Goal: Find specific page/section

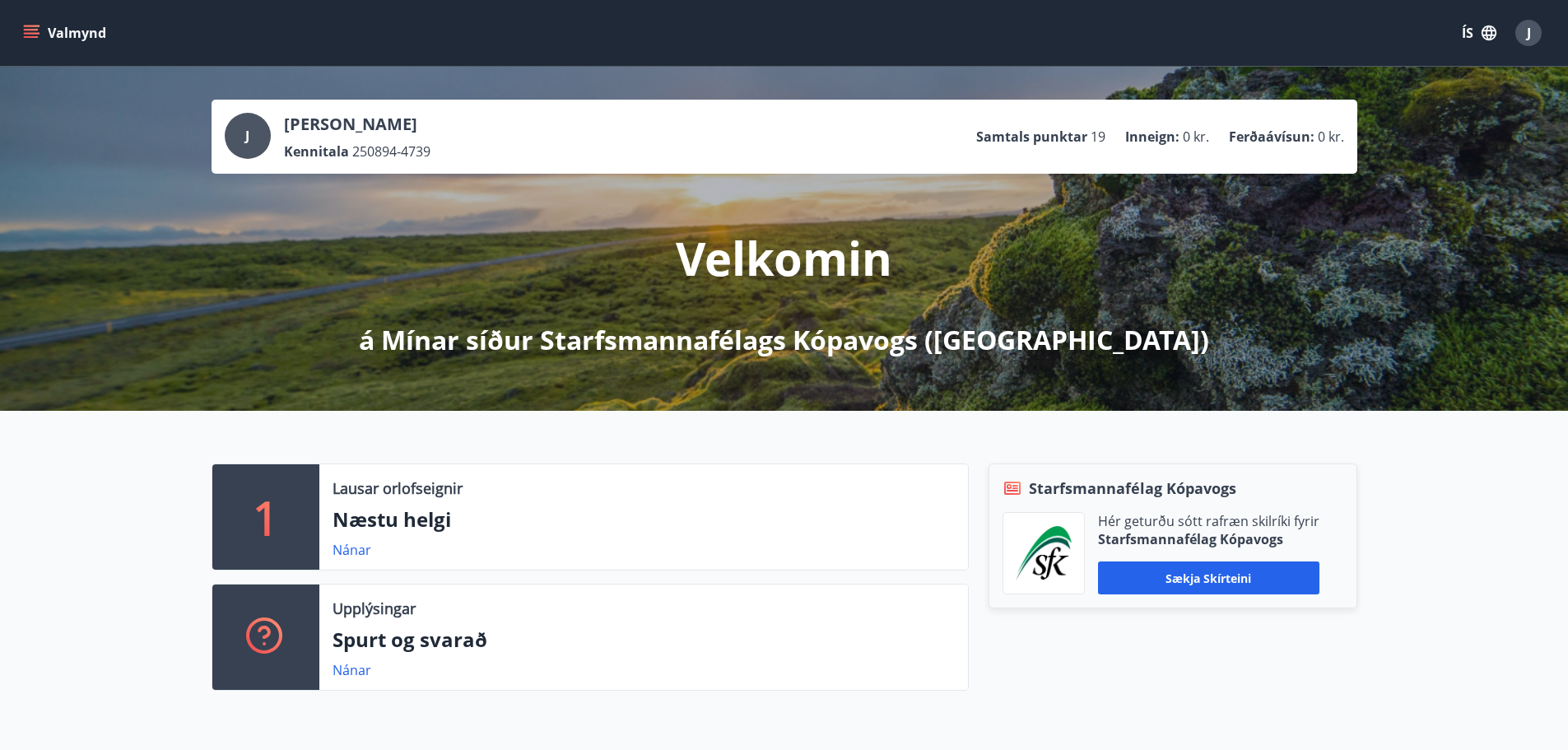
click at [69, 33] on button "Valmynd" at bounding box center [66, 33] width 93 height 30
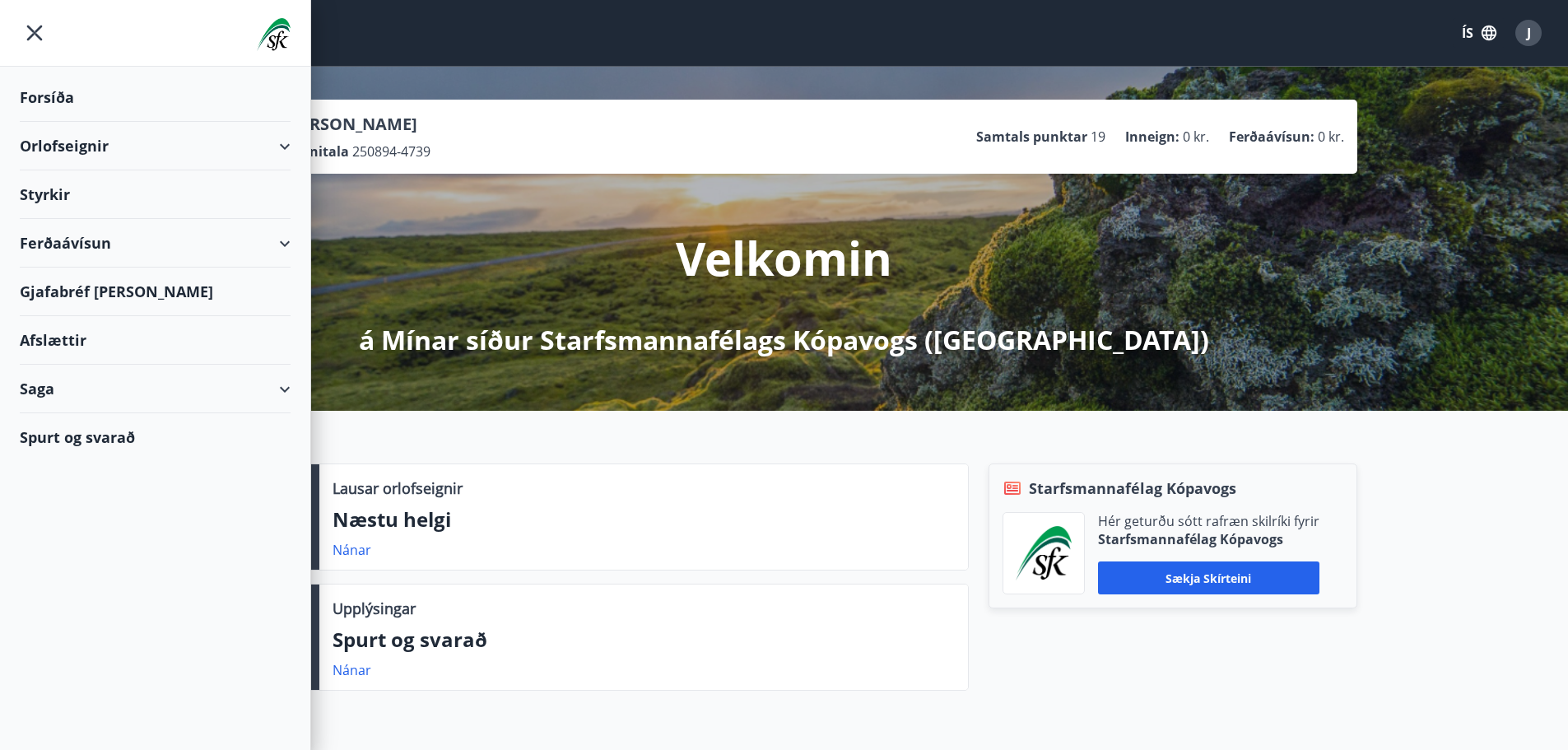
click at [46, 122] on div "Styrkir" at bounding box center [155, 98] width 271 height 49
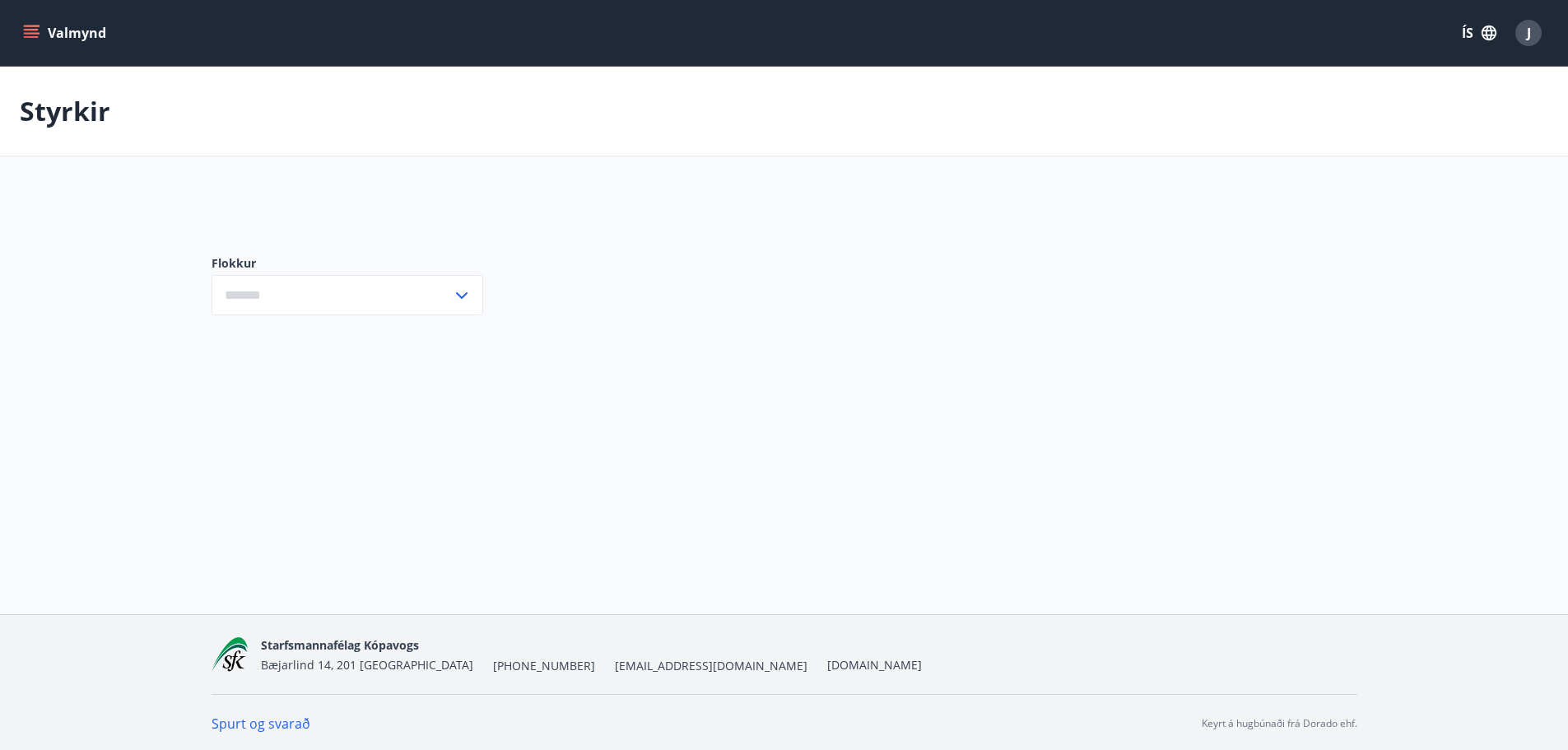
type input "***"
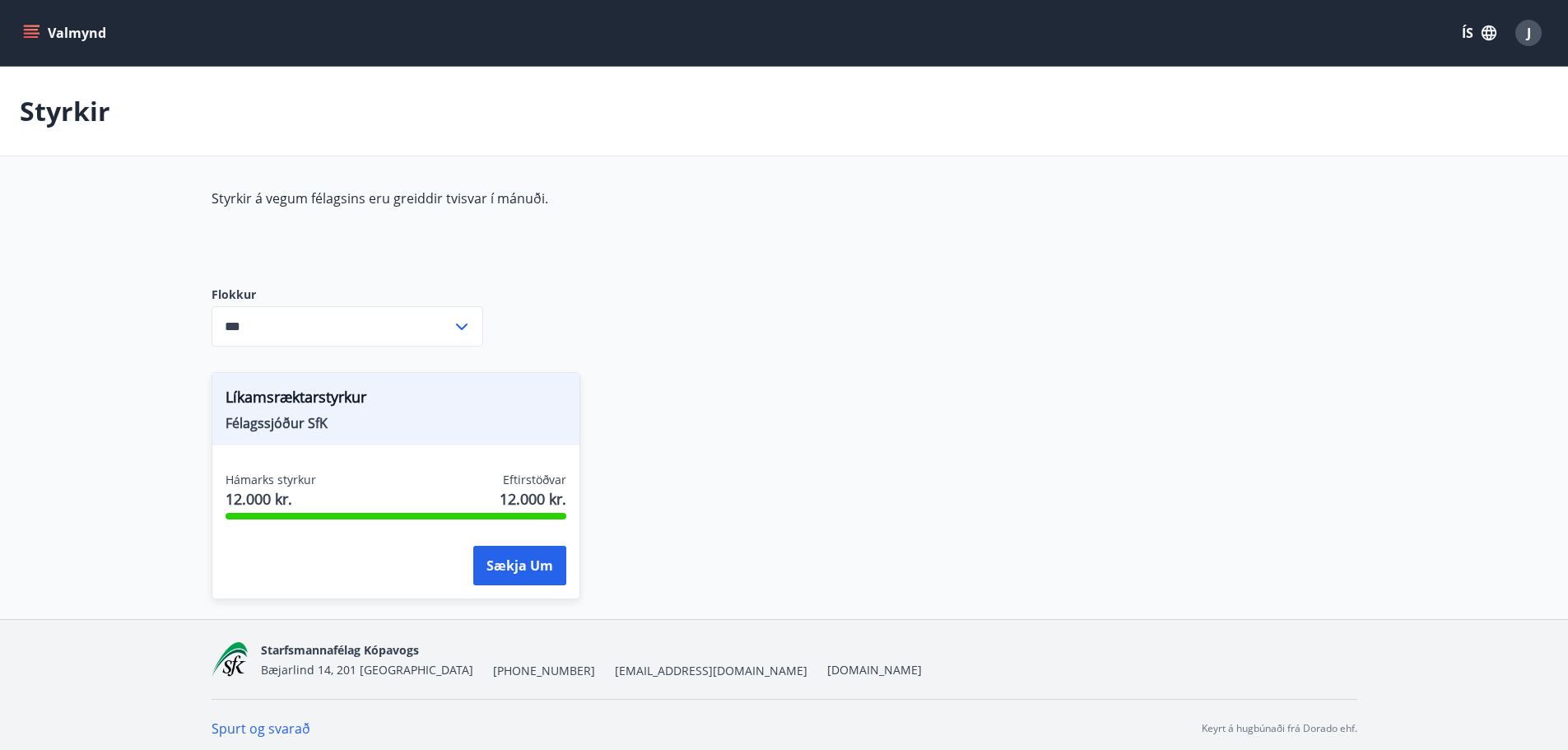
scroll to position [7, 0]
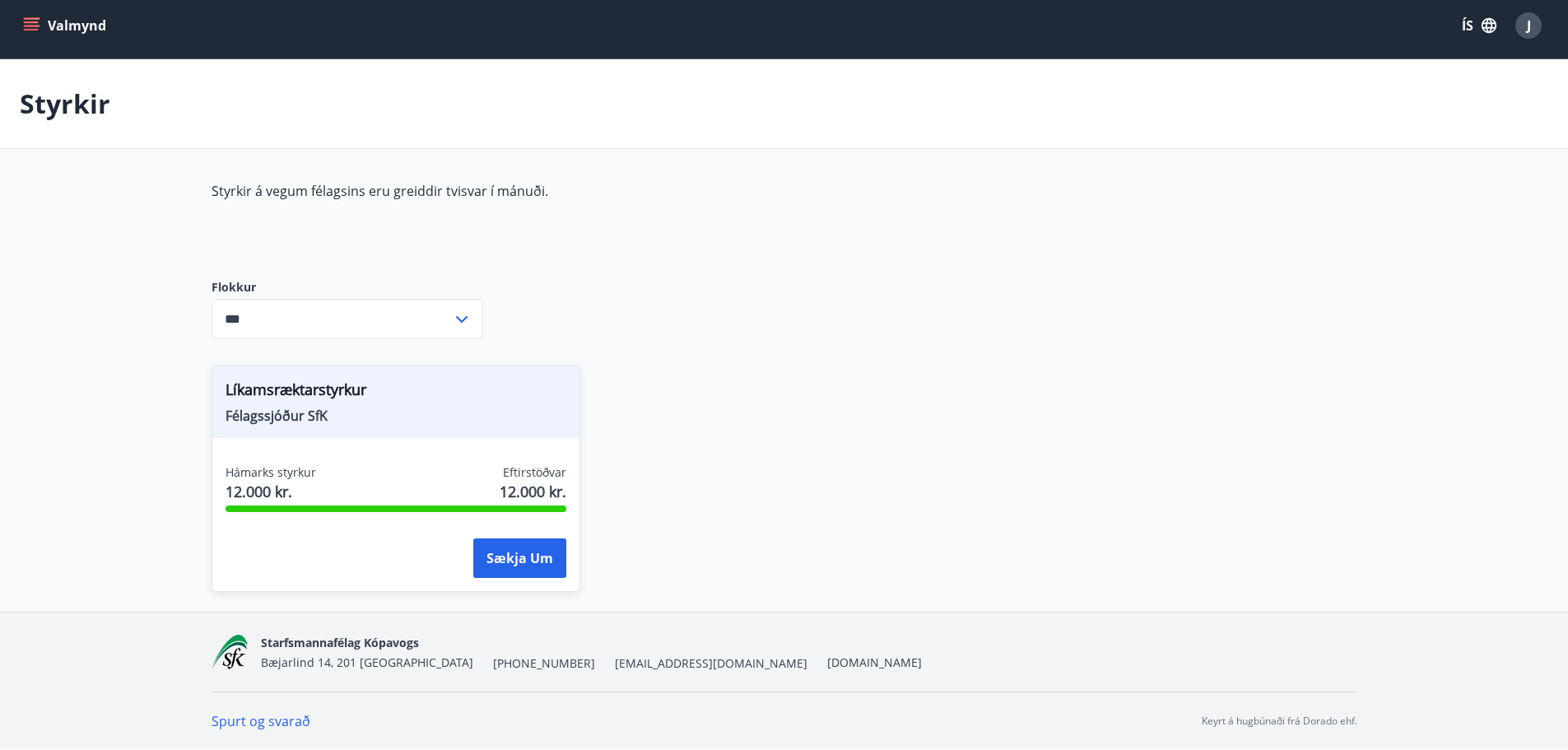
click at [43, 17] on button "Valmynd" at bounding box center [66, 25] width 93 height 30
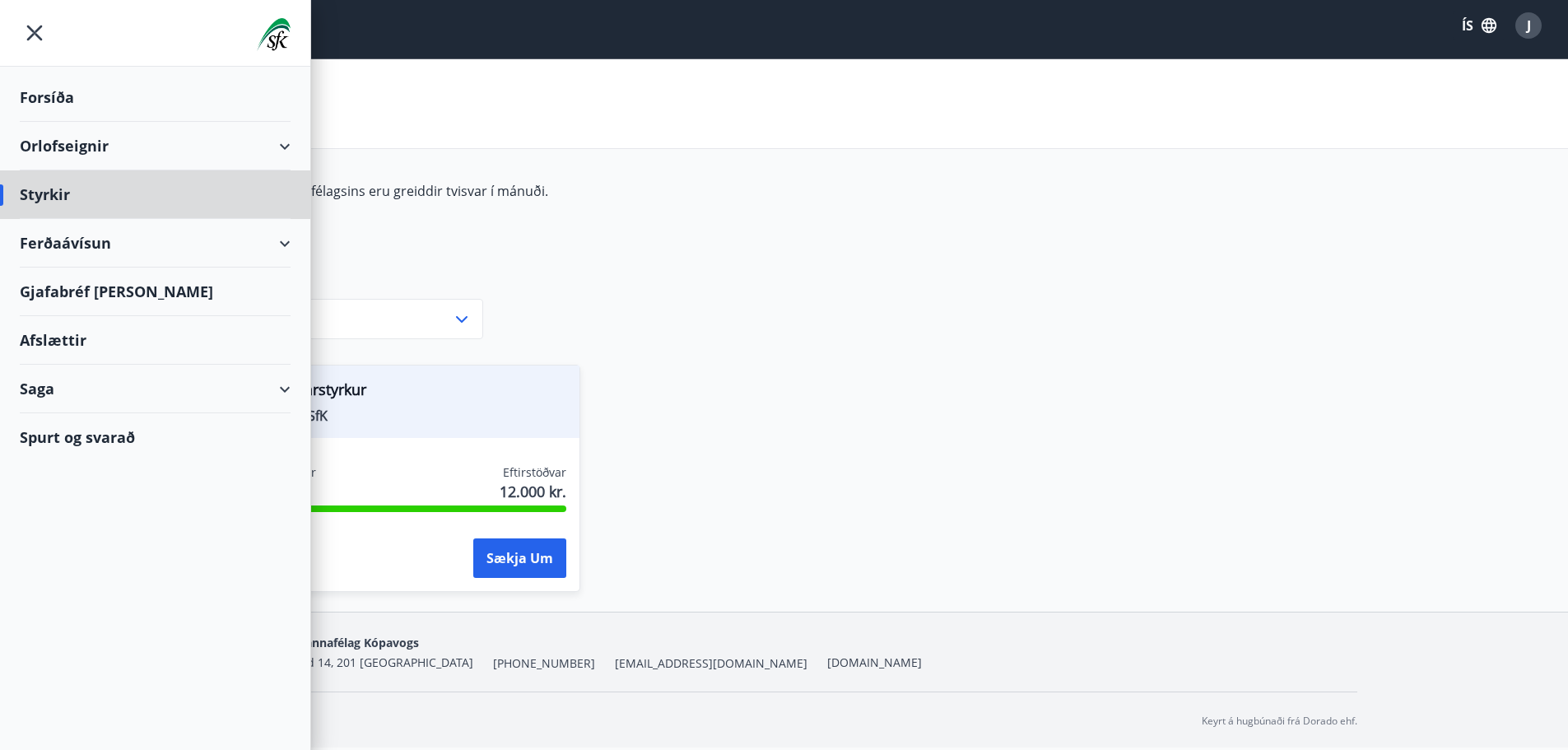
click at [51, 94] on div "Forsíða" at bounding box center [155, 98] width 271 height 49
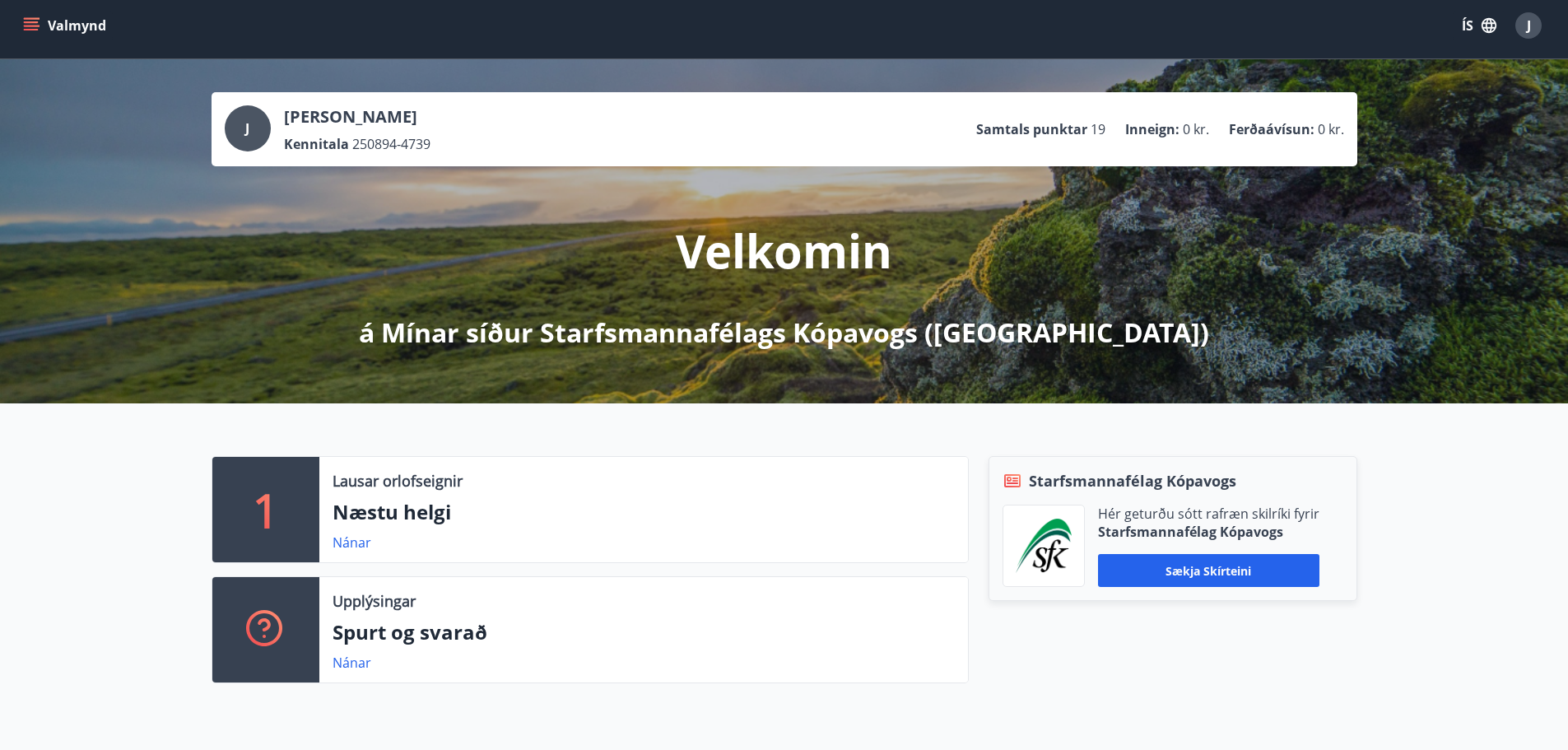
click at [52, 23] on button "Valmynd" at bounding box center [66, 25] width 93 height 30
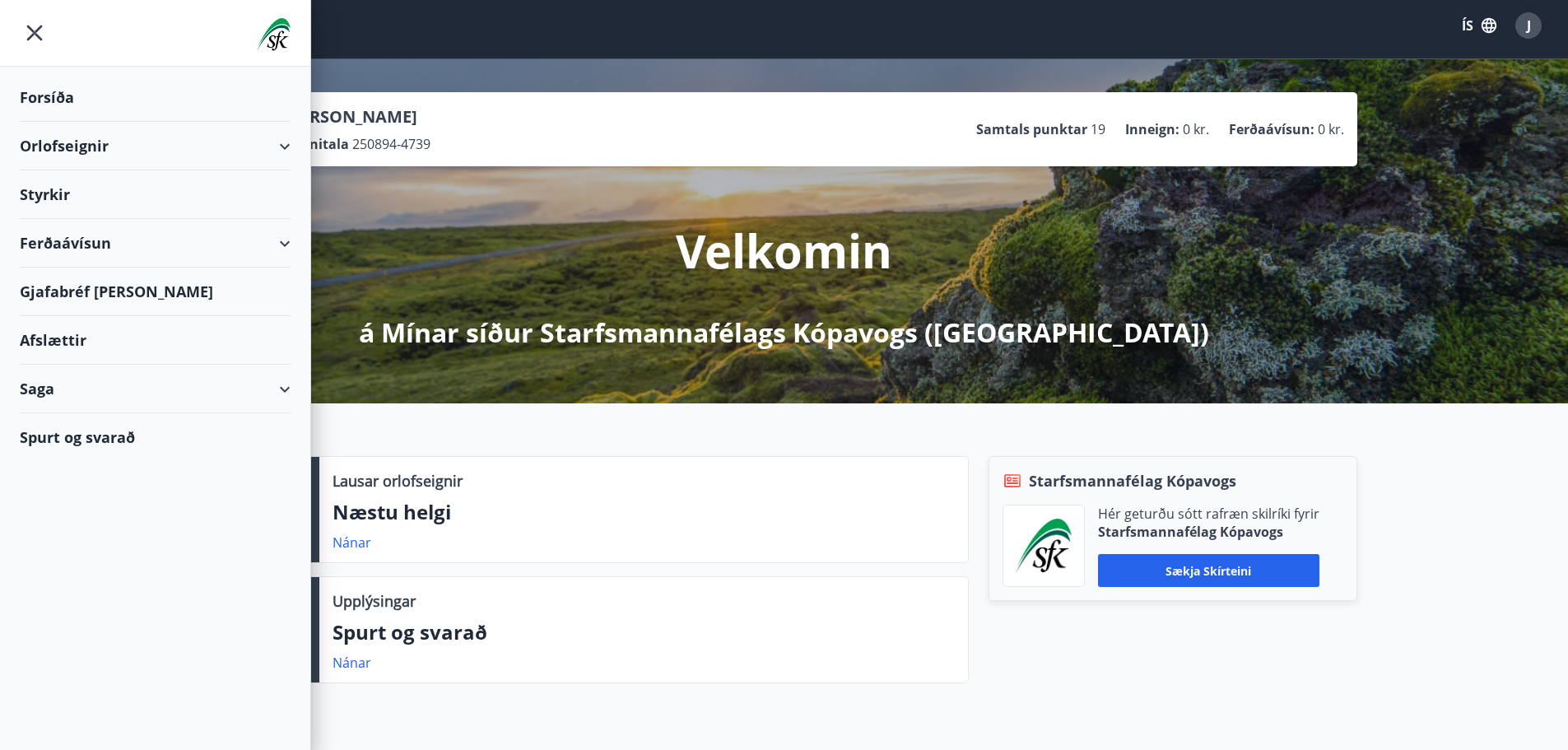
click at [281, 379] on div "Saga" at bounding box center [155, 389] width 271 height 49
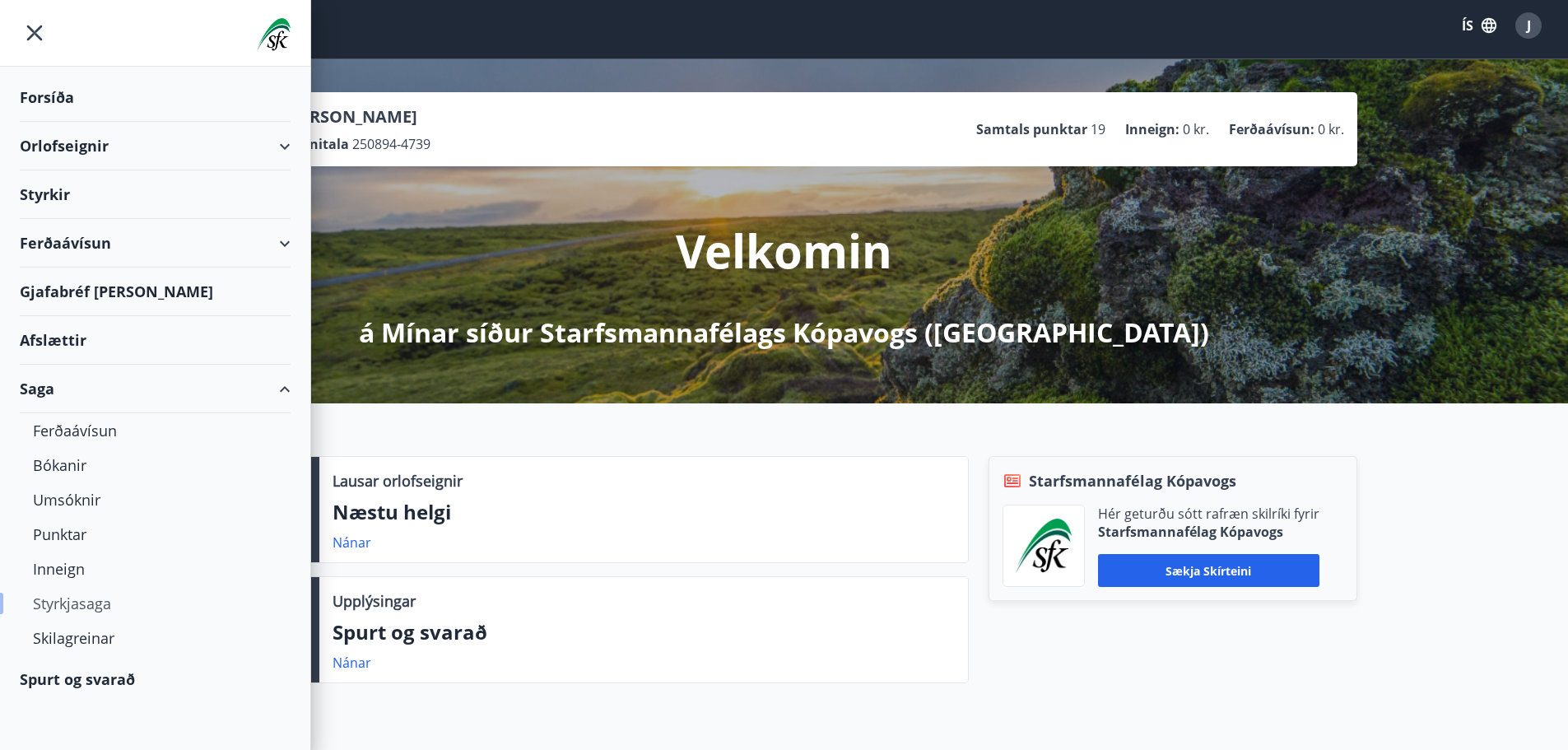
click at [96, 602] on div "Styrkjasaga" at bounding box center [155, 603] width 244 height 34
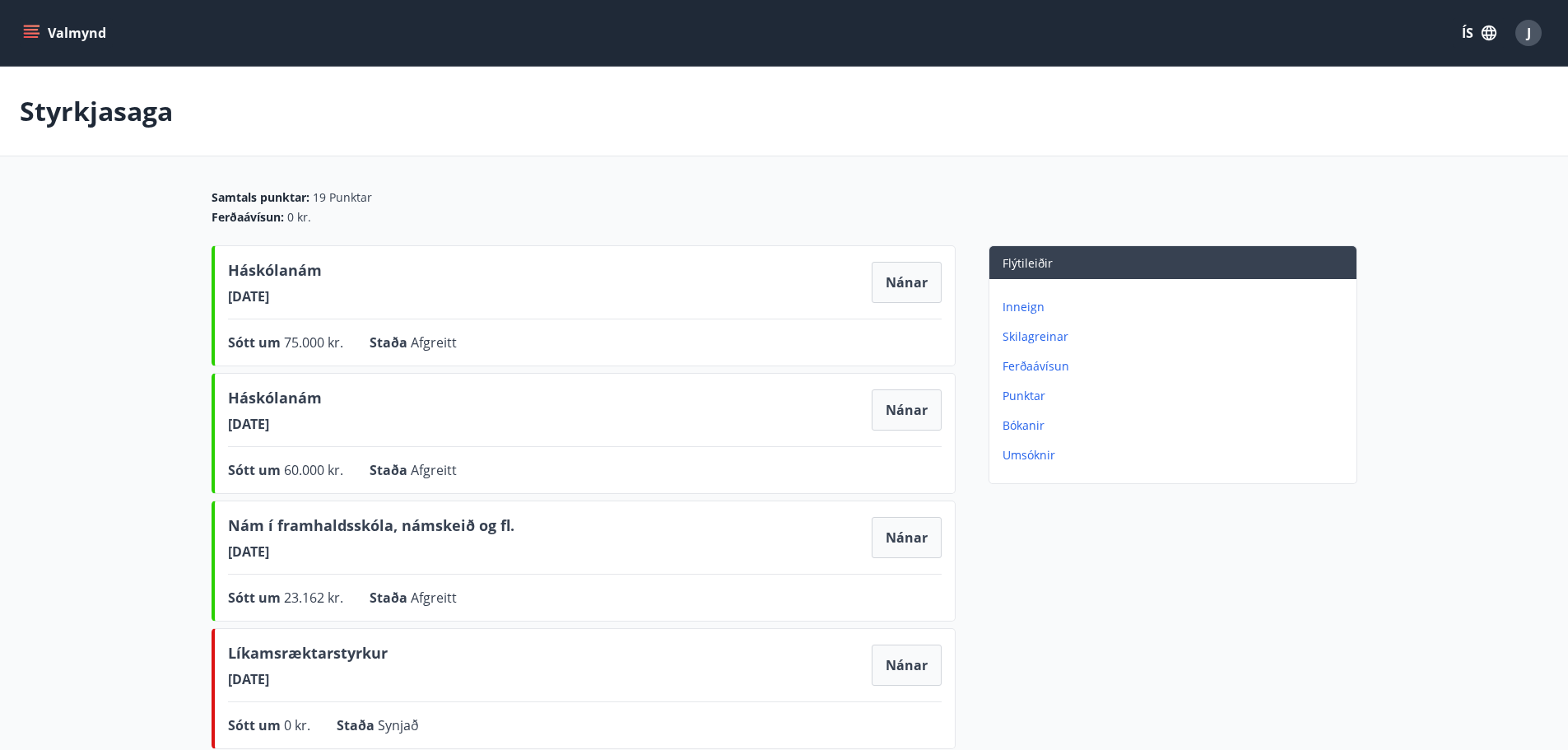
click at [55, 28] on button "Valmynd" at bounding box center [66, 33] width 93 height 30
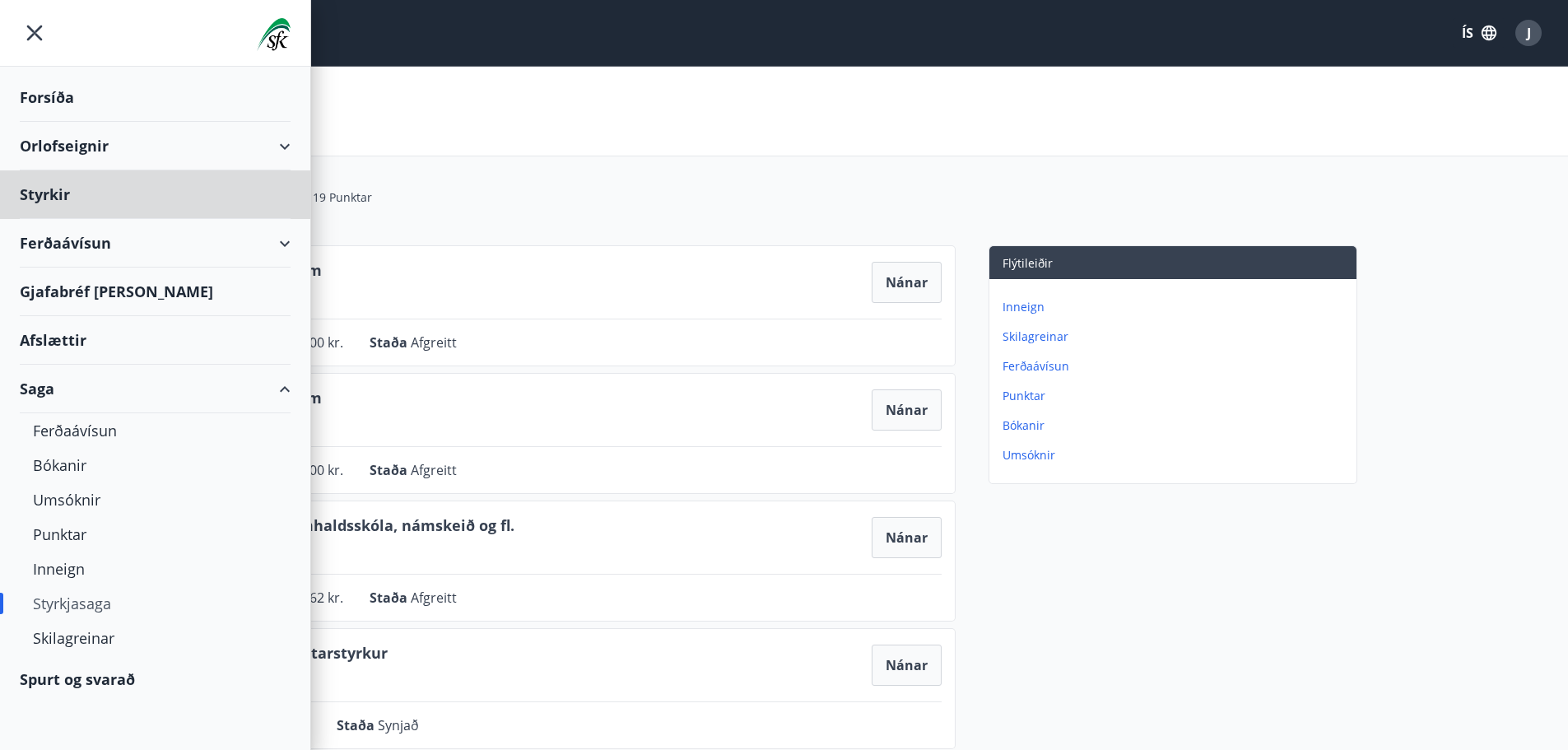
click at [42, 95] on div "Forsíða" at bounding box center [155, 98] width 271 height 49
